Goal: Task Accomplishment & Management: Complete application form

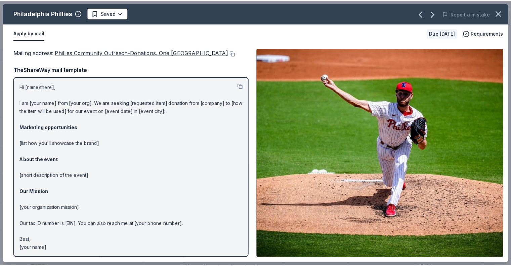
scroll to position [101, 0]
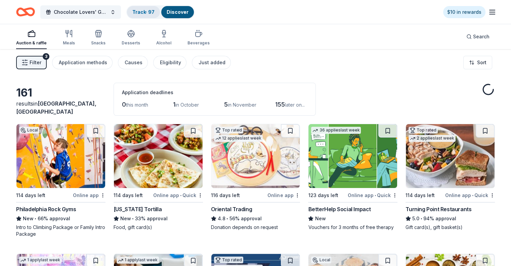
click at [148, 12] on link "Track · 97" at bounding box center [143, 12] width 22 height 6
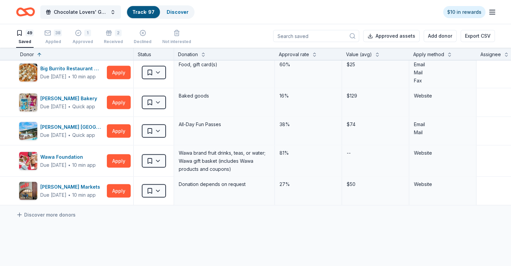
scroll to position [1277, 0]
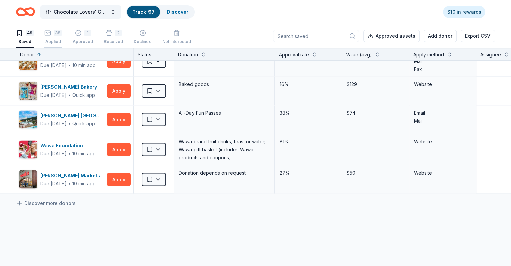
click at [62, 31] on div "38" at bounding box center [52, 33] width 17 height 7
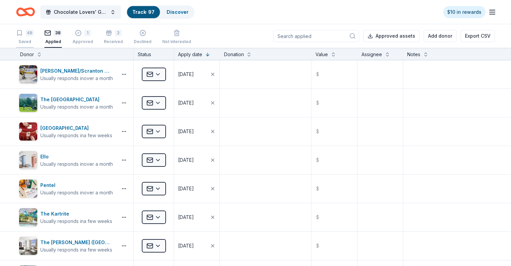
click at [34, 34] on div "49" at bounding box center [30, 33] width 8 height 7
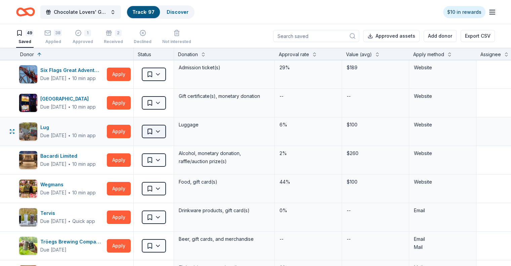
click at [171, 133] on html "Chocolate Lovers' Gala Track · 97 Discover $10 in rewards 49 Saved 38 Applied 1…" at bounding box center [255, 133] width 511 height 266
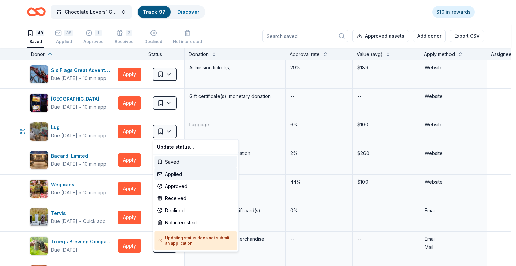
click at [177, 176] on div "Applied" at bounding box center [195, 174] width 83 height 12
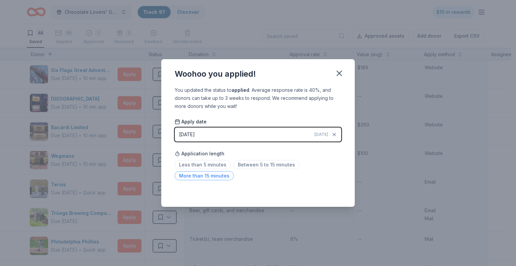
click at [218, 176] on span "More than 15 minutes" at bounding box center [204, 175] width 59 height 9
click at [341, 71] on icon "button" at bounding box center [339, 73] width 5 height 5
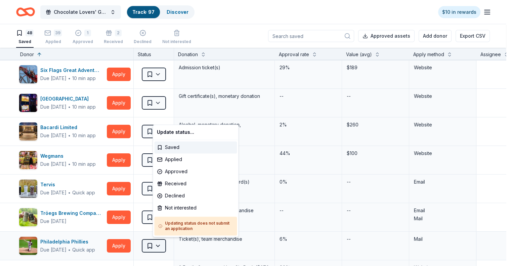
click at [167, 243] on html "Chocolate Lovers' Gala Track · 97 Discover $10 in rewards 48 Saved 39 Applied 1…" at bounding box center [255, 133] width 511 height 266
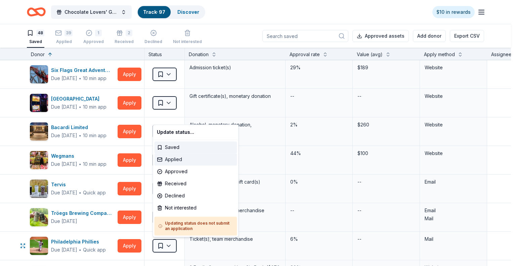
click at [180, 159] on div "Applied" at bounding box center [195, 159] width 83 height 12
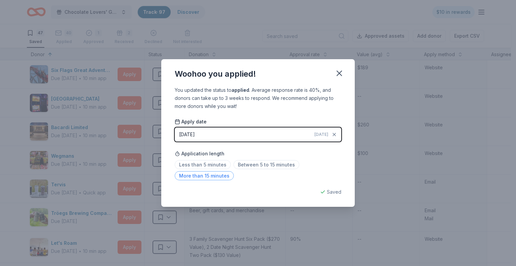
click at [206, 176] on span "More than 15 minutes" at bounding box center [204, 175] width 59 height 9
click at [339, 73] on icon "button" at bounding box center [339, 73] width 5 height 5
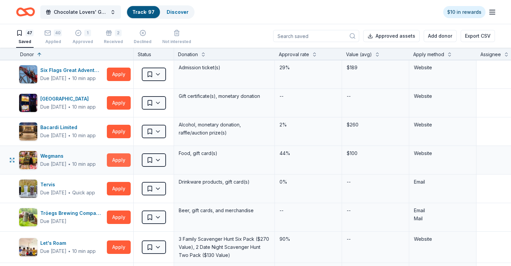
click at [131, 160] on button "Apply" at bounding box center [119, 159] width 24 height 13
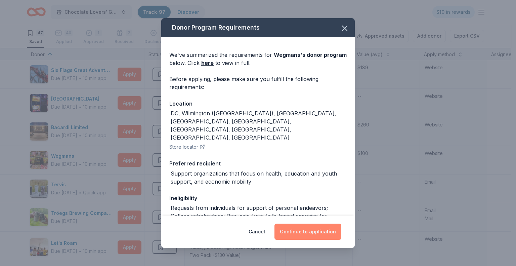
click at [316, 228] on button "Continue to application" at bounding box center [308, 232] width 67 height 16
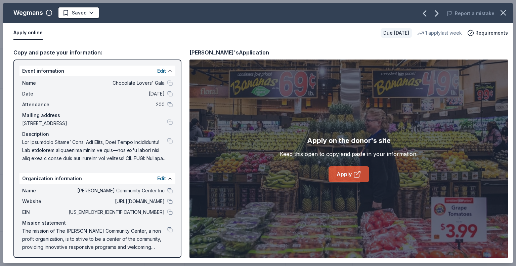
click at [345, 176] on link "Apply" at bounding box center [349, 174] width 41 height 16
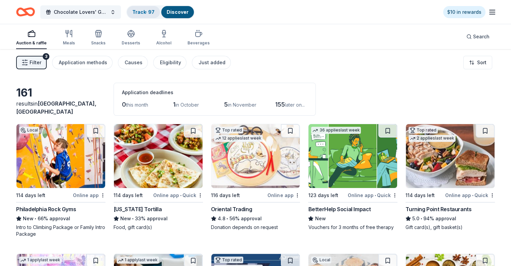
click at [155, 10] on link "Track · 97" at bounding box center [143, 12] width 22 height 6
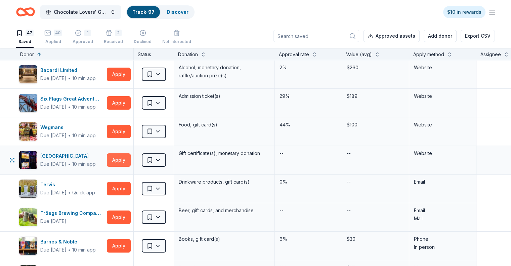
click at [129, 161] on button "Apply" at bounding box center [119, 159] width 24 height 13
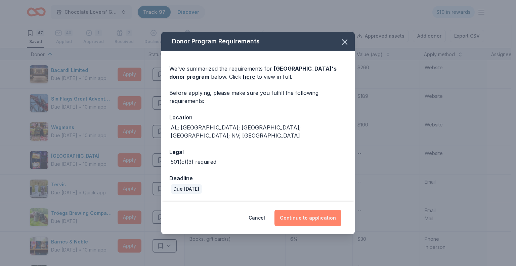
click at [303, 212] on button "Continue to application" at bounding box center [308, 218] width 67 height 16
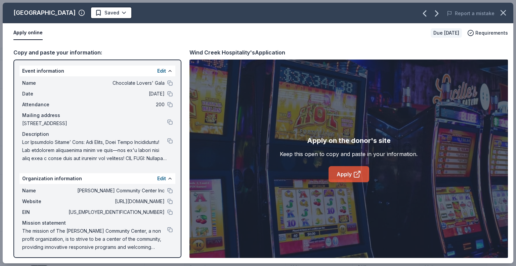
click at [348, 172] on link "Apply" at bounding box center [349, 174] width 41 height 16
click at [349, 172] on link "Apply" at bounding box center [349, 174] width 41 height 16
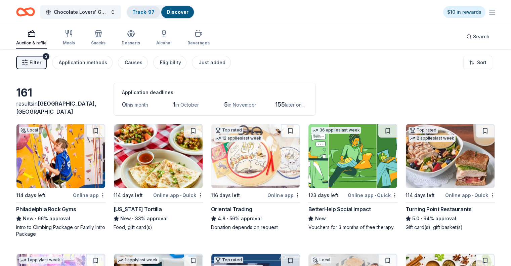
click at [151, 13] on link "Track · 97" at bounding box center [143, 12] width 22 height 6
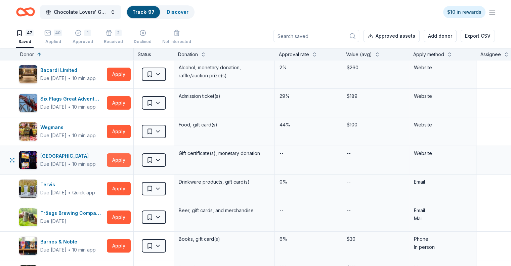
click at [126, 157] on button "Apply" at bounding box center [119, 159] width 24 height 13
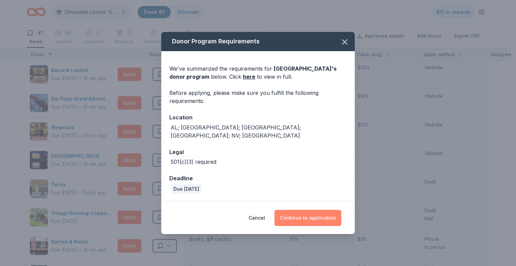
click at [312, 215] on button "Continue to application" at bounding box center [308, 218] width 67 height 16
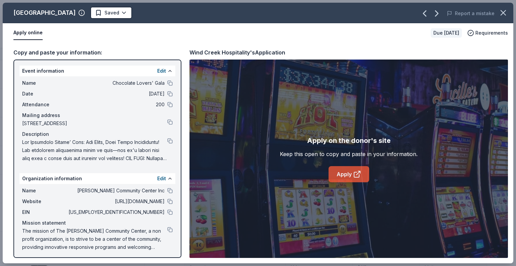
click at [345, 175] on link "Apply" at bounding box center [349, 174] width 41 height 16
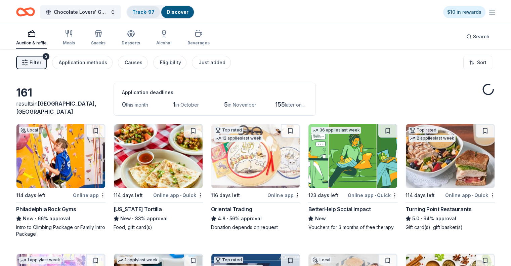
click at [154, 6] on div "Track · 97" at bounding box center [143, 12] width 33 height 12
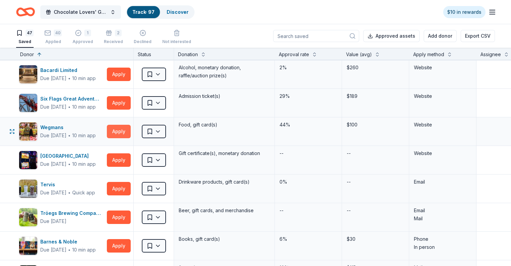
click at [130, 129] on button "Apply" at bounding box center [119, 131] width 24 height 13
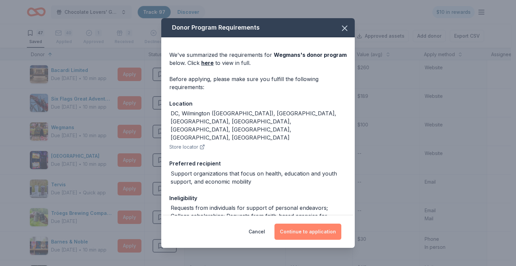
click at [301, 235] on button "Continue to application" at bounding box center [308, 232] width 67 height 16
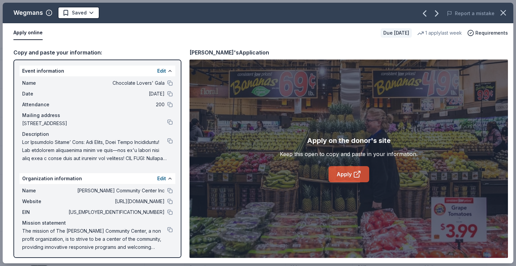
click at [342, 172] on link "Apply" at bounding box center [349, 174] width 41 height 16
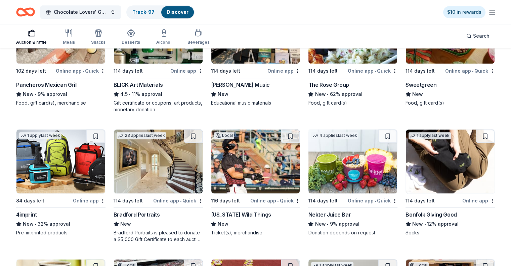
scroll to position [807, 0]
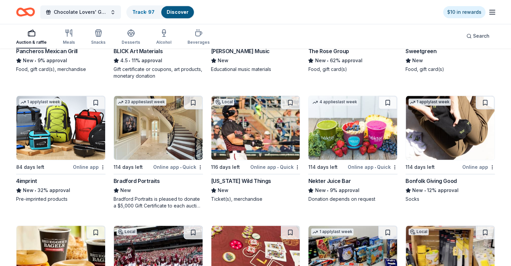
click at [156, 145] on img at bounding box center [158, 128] width 89 height 64
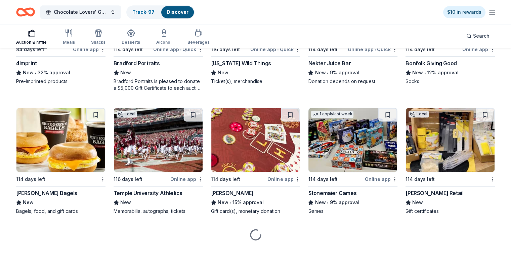
scroll to position [926, 0]
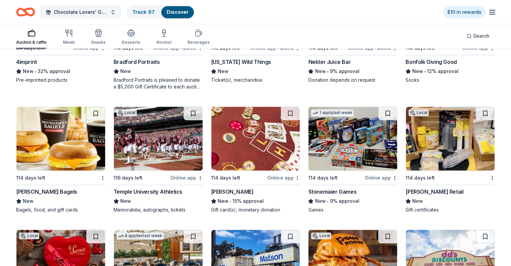
click at [258, 155] on img at bounding box center [255, 139] width 89 height 64
click at [289, 113] on button at bounding box center [290, 113] width 17 height 13
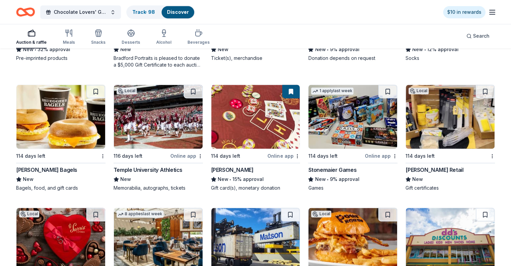
scroll to position [959, 0]
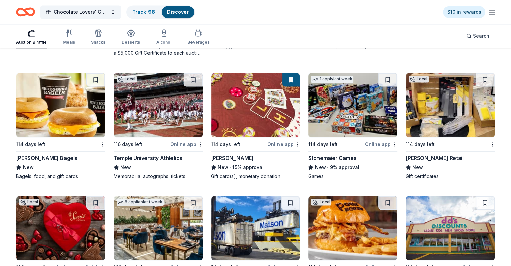
click at [431, 118] on img at bounding box center [450, 105] width 89 height 64
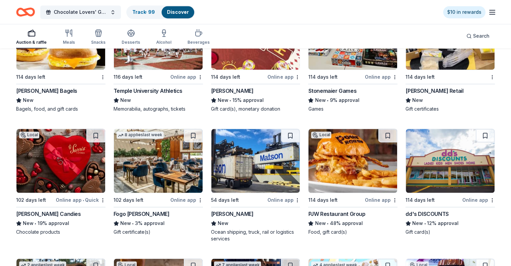
scroll to position [1060, 0]
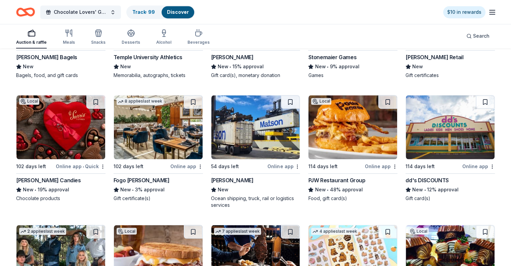
click at [55, 143] on img at bounding box center [60, 127] width 89 height 64
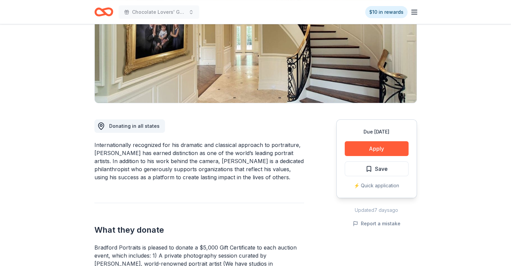
scroll to position [67, 0]
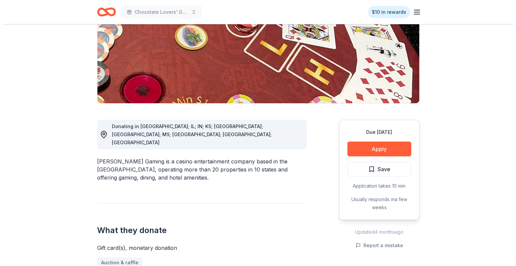
scroll to position [67, 0]
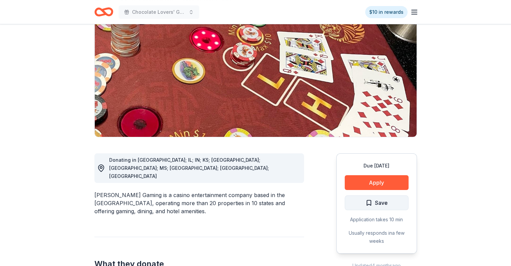
click at [378, 203] on span "Save" at bounding box center [381, 202] width 13 height 9
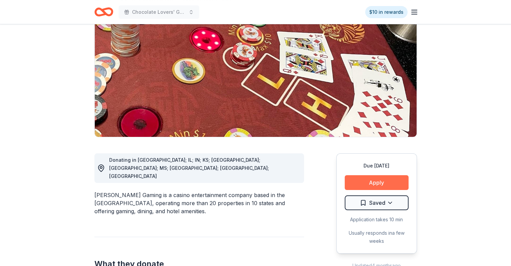
click at [380, 184] on button "Apply" at bounding box center [377, 182] width 64 height 15
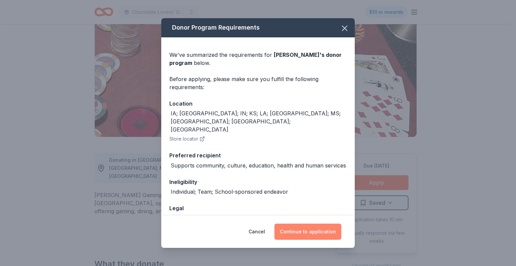
click at [306, 233] on button "Continue to application" at bounding box center [308, 232] width 67 height 16
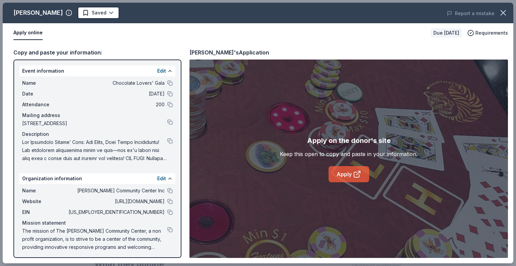
click at [348, 173] on link "Apply" at bounding box center [349, 174] width 41 height 16
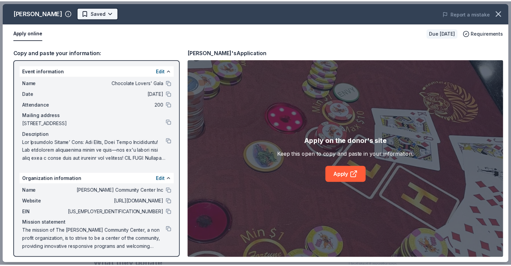
scroll to position [0, 0]
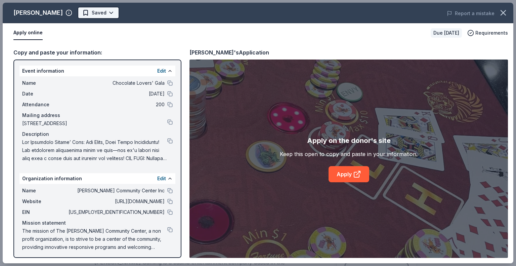
click at [94, 10] on html "Chocolate Lovers' Gala $10 in rewards Due in 114 days Share Boyd Gaming New 15%…" at bounding box center [258, 133] width 516 height 266
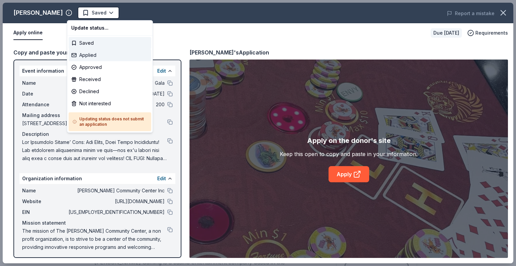
click at [85, 53] on div "Applied" at bounding box center [110, 55] width 83 height 12
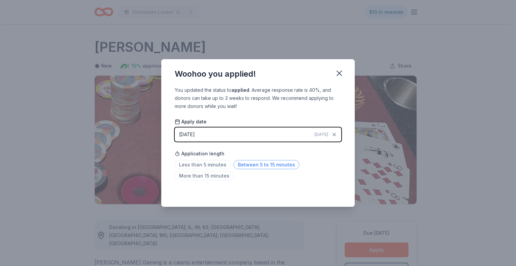
click at [257, 164] on span "Between 5 to 15 minutes" at bounding box center [267, 164] width 66 height 9
click at [339, 72] on icon "button" at bounding box center [339, 73] width 5 height 5
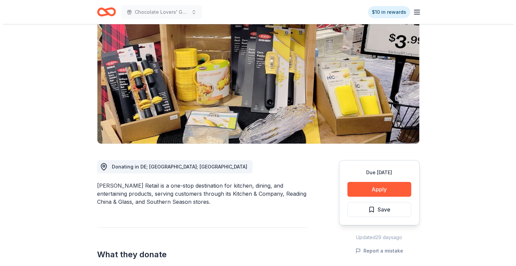
scroll to position [67, 0]
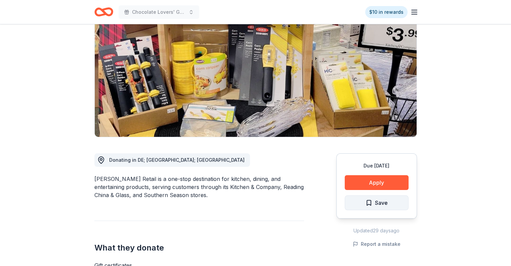
click at [383, 202] on span "Save" at bounding box center [381, 202] width 13 height 9
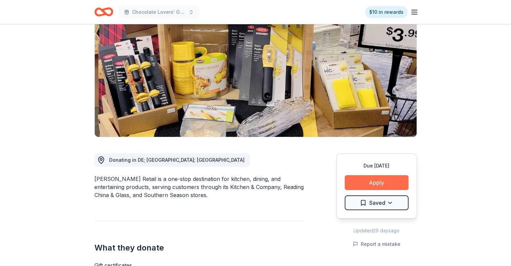
click at [370, 183] on button "Apply" at bounding box center [377, 182] width 64 height 15
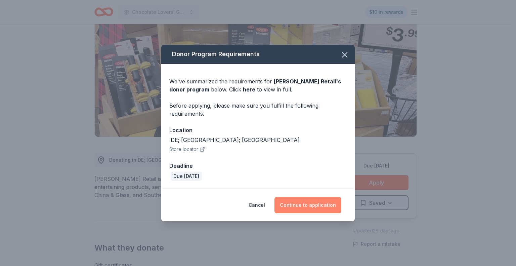
click at [309, 204] on button "Continue to application" at bounding box center [308, 205] width 67 height 16
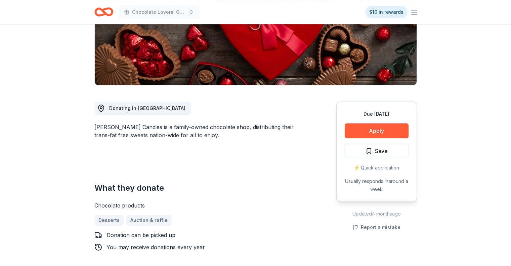
scroll to position [134, 0]
